Goal: Navigation & Orientation: Go to known website

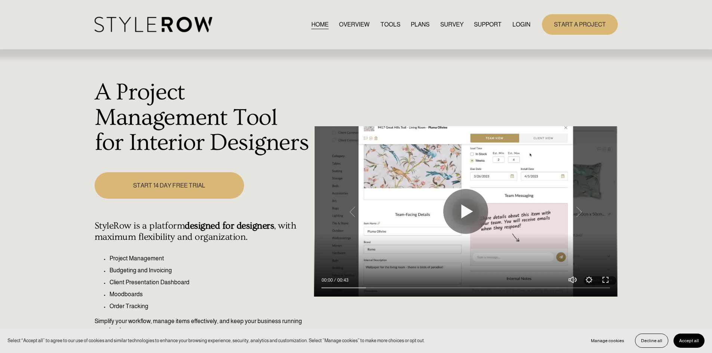
click at [517, 23] on link "LOGIN" at bounding box center [521, 24] width 18 height 10
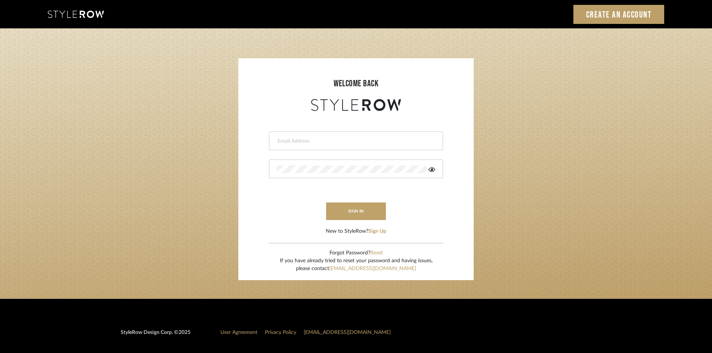
click at [360, 137] on div at bounding box center [356, 140] width 174 height 19
click at [153, 156] on login-page "welcome back This field is required This field is required sign in New to Style…" at bounding box center [356, 163] width 712 height 270
click at [272, 140] on div at bounding box center [356, 140] width 174 height 19
